Goal: Find specific page/section: Find specific page/section

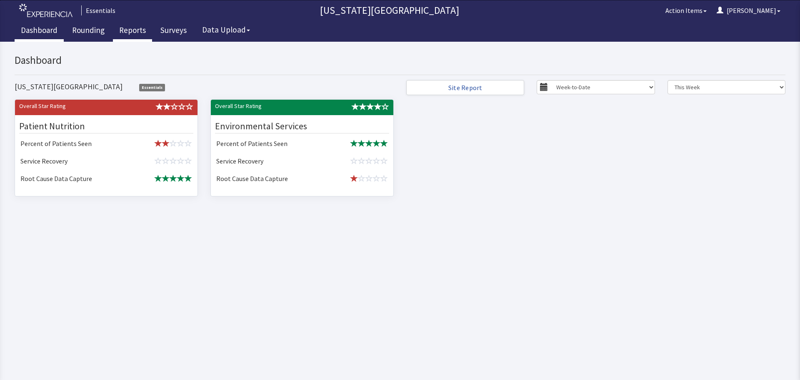
click at [131, 30] on link "Reports" at bounding box center [132, 31] width 39 height 21
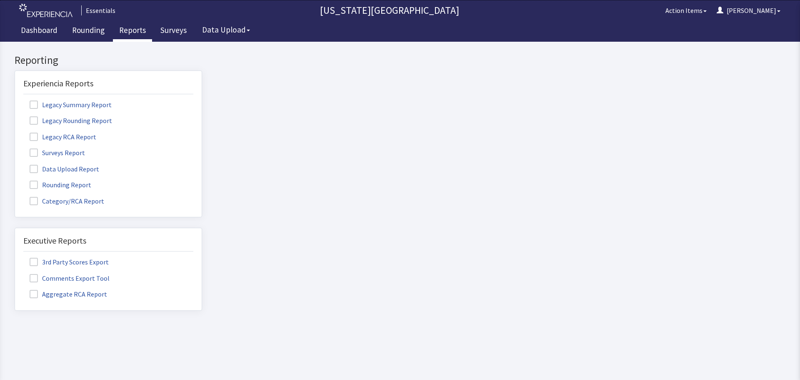
click at [66, 182] on label "Rounding Report" at bounding box center [61, 184] width 76 height 11
click at [15, 180] on input "Rounding Report" at bounding box center [15, 180] width 0 height 0
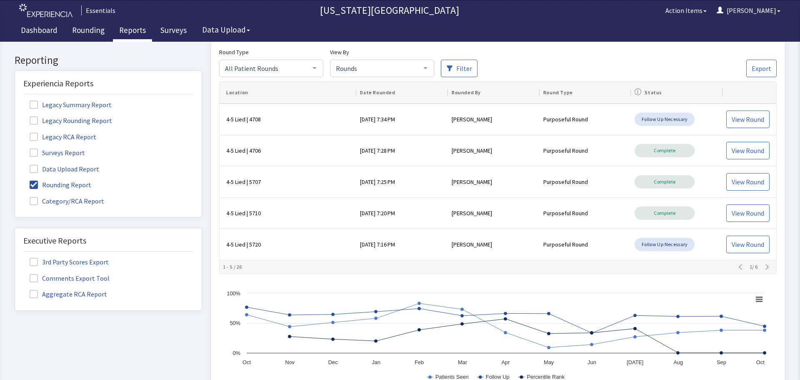
scroll to position [125, 0]
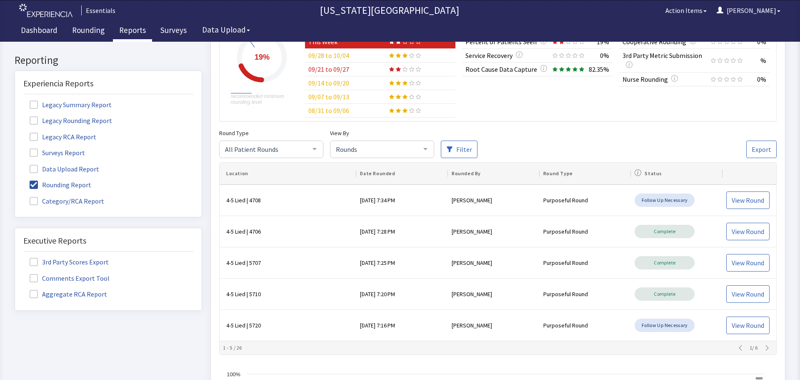
click at [289, 150] on span "All Patient Rounds" at bounding box center [264, 148] width 83 height 9
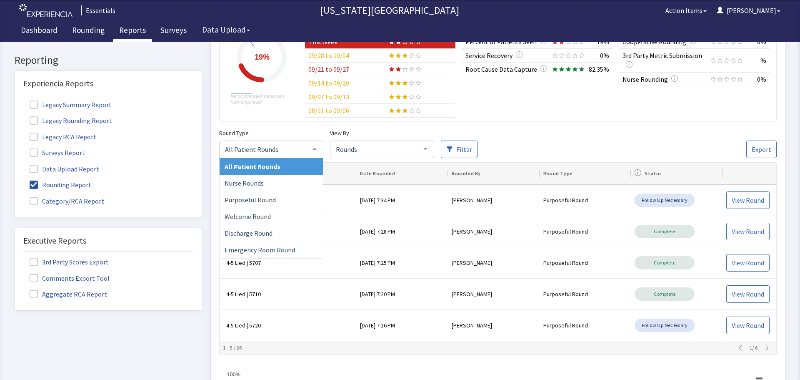
click at [373, 150] on span "Rounds" at bounding box center [375, 148] width 83 height 9
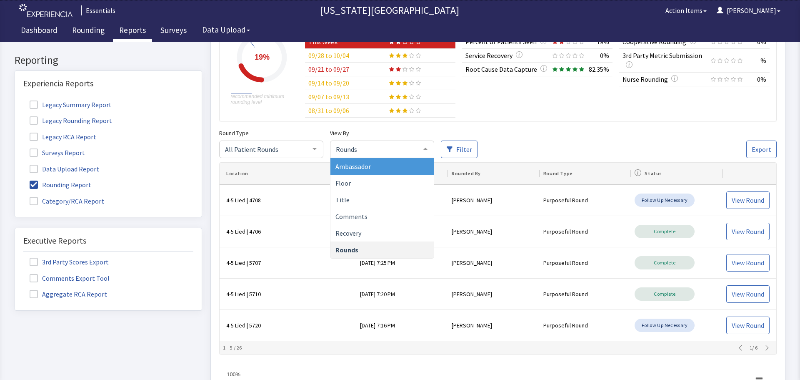
click at [376, 167] on span "Ambassador" at bounding box center [381, 166] width 103 height 17
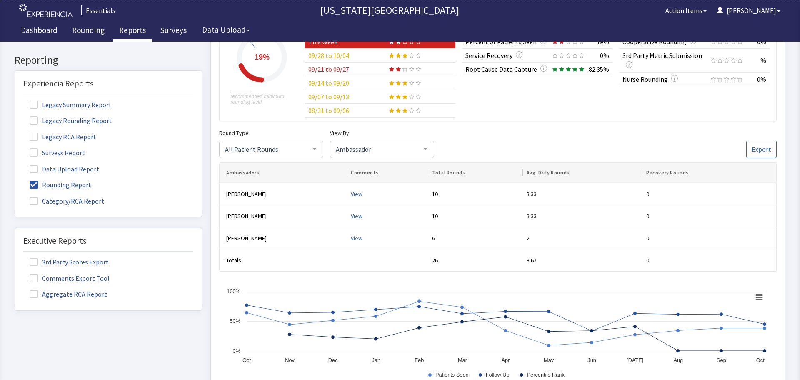
click at [33, 152] on span at bounding box center [34, 152] width 8 height 8
click at [15, 148] on input "Surveys Report" at bounding box center [15, 148] width 0 height 0
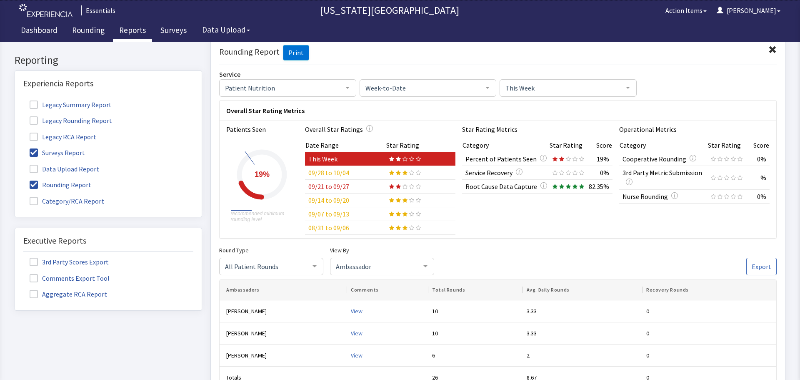
scroll to position [242, 0]
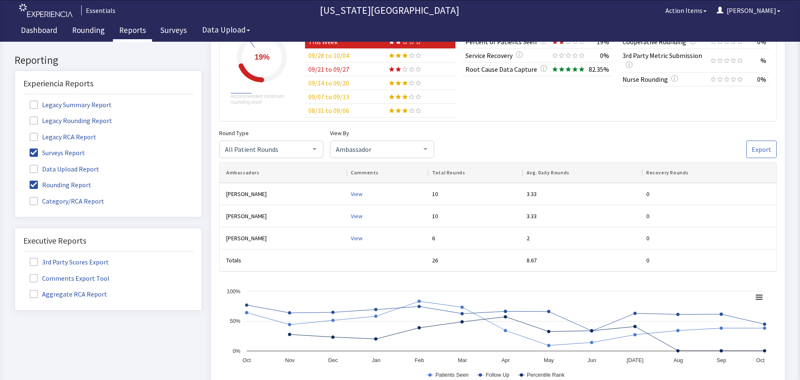
click at [33, 183] on span at bounding box center [34, 184] width 8 height 8
click at [15, 180] on input "Rounding Report" at bounding box center [15, 180] width 0 height 0
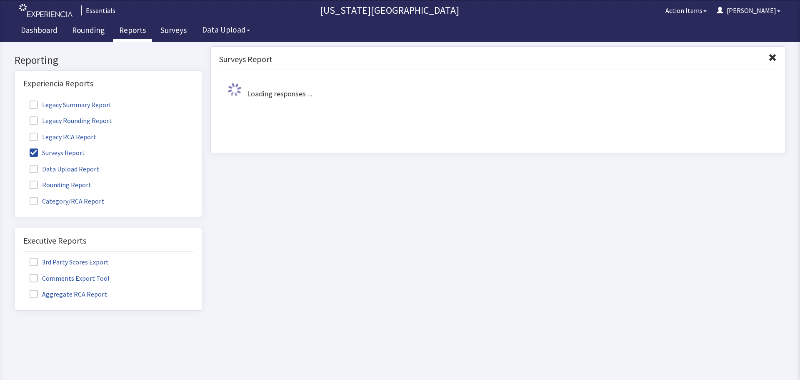
scroll to position [0, 0]
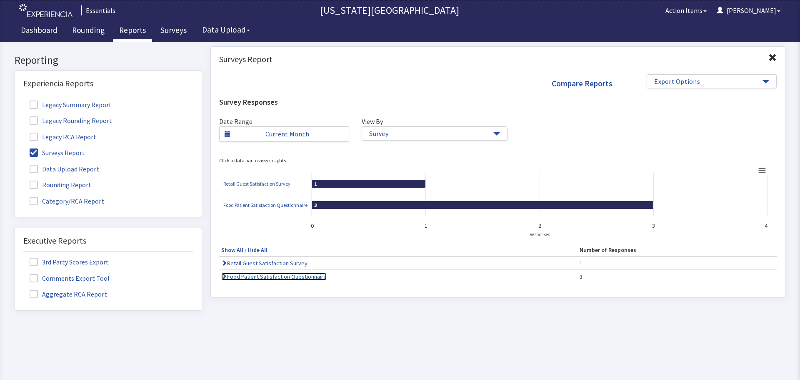
click at [273, 273] on link "Food Patient Satisfaction Questionnaire" at bounding box center [273, 275] width 105 height 7
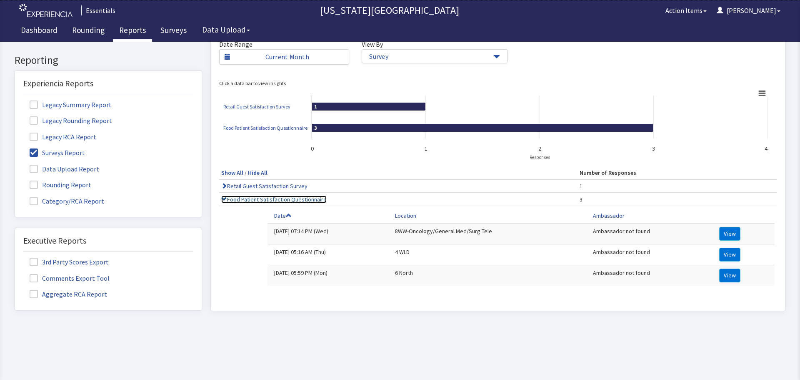
scroll to position [83, 0]
click at [721, 268] on button "View" at bounding box center [729, 275] width 21 height 14
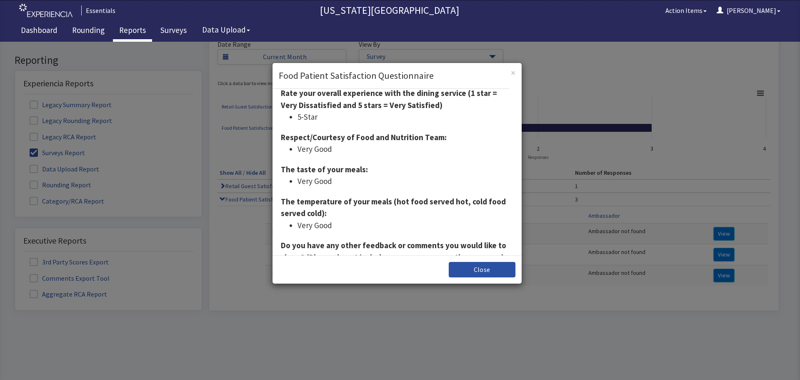
scroll to position [0, 0]
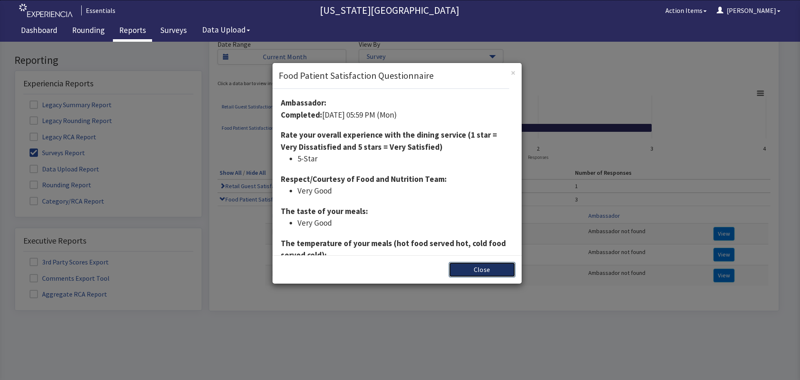
click at [497, 271] on button "Close" at bounding box center [482, 269] width 67 height 15
